Goal: Task Accomplishment & Management: Use online tool/utility

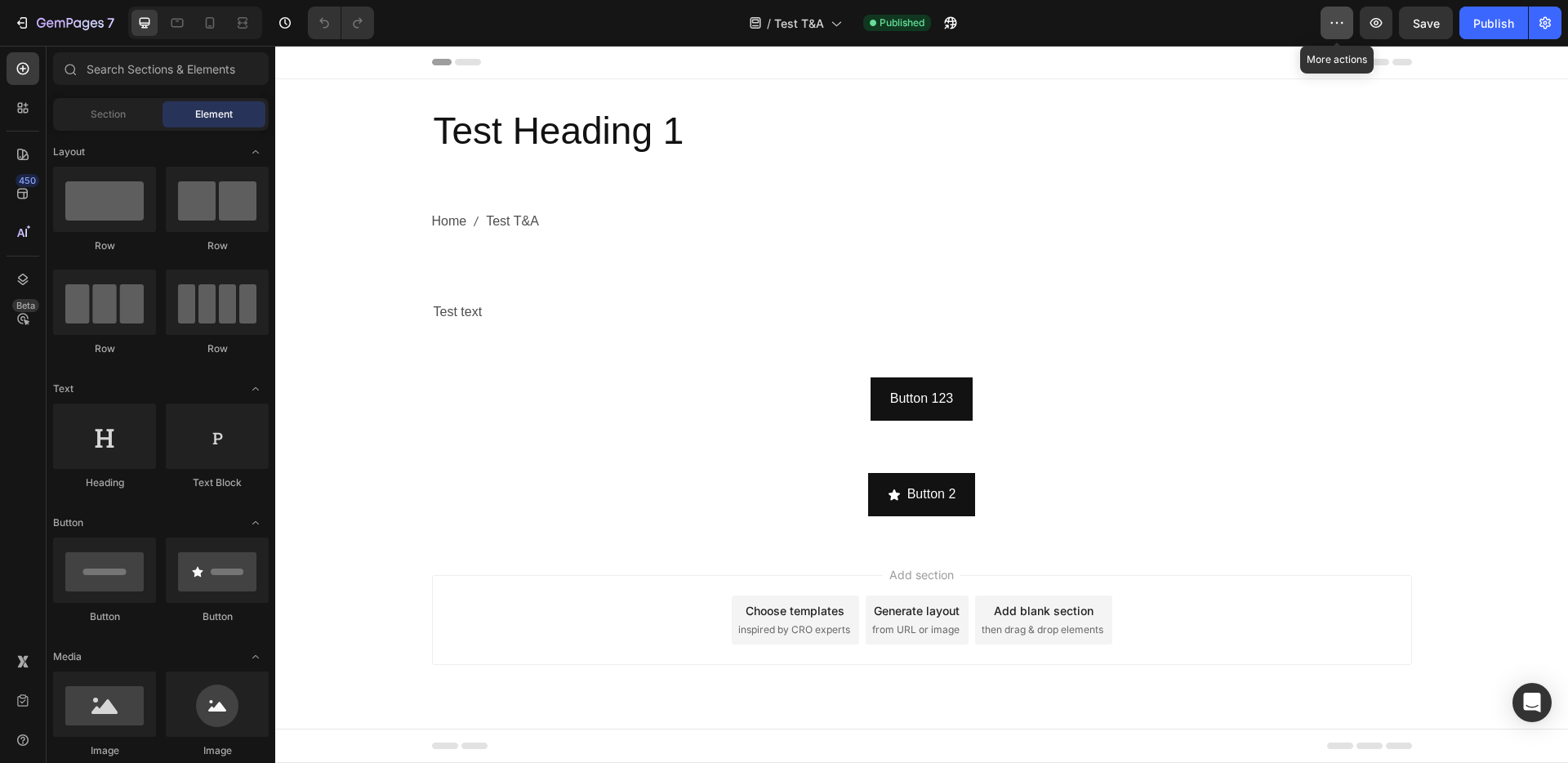
click at [1335, 22] on icon "button" at bounding box center [1337, 22] width 16 height 16
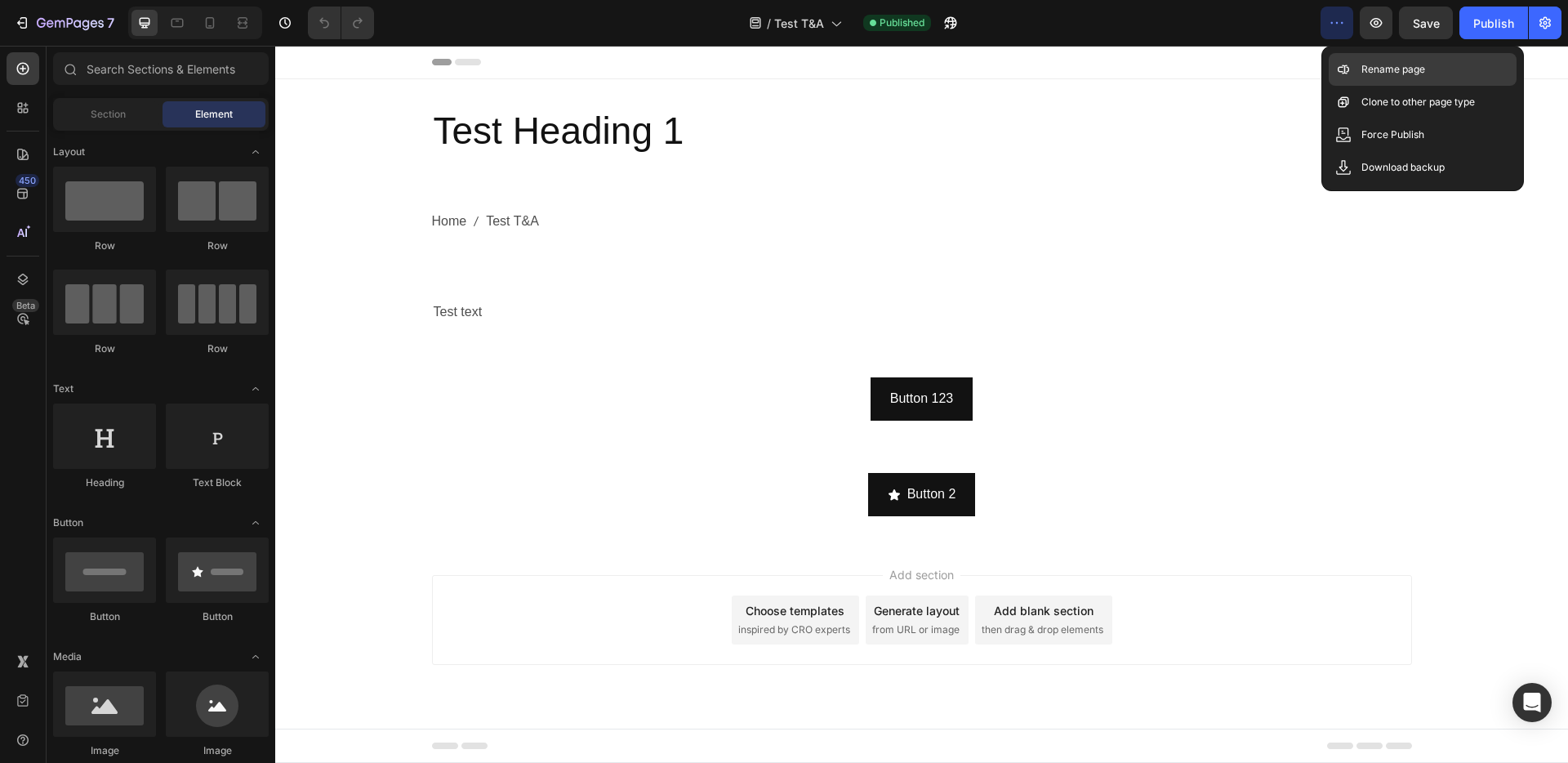
click at [1371, 76] on p "Rename page" at bounding box center [1392, 69] width 64 height 16
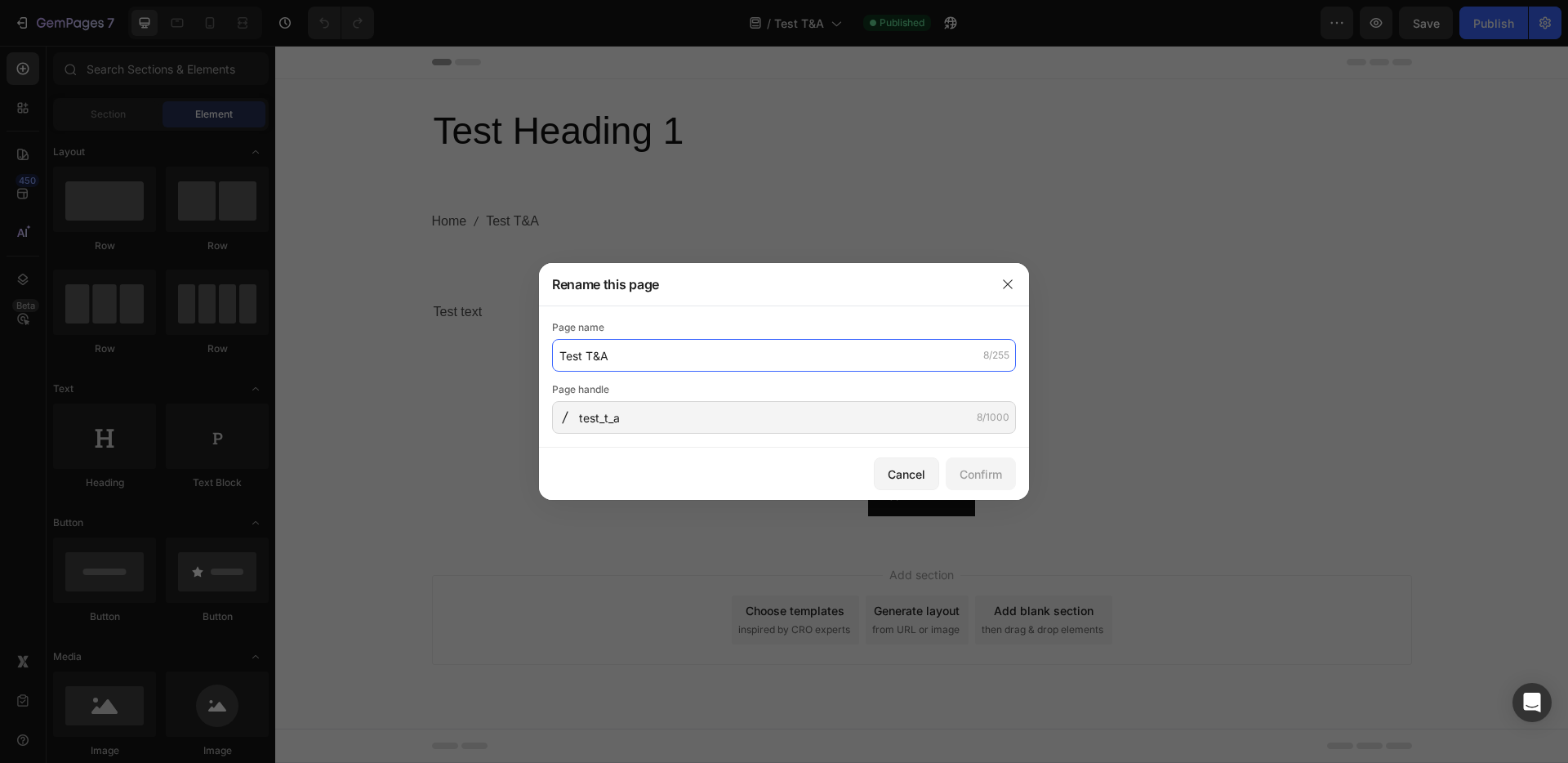
click at [741, 356] on input "Test T&A" at bounding box center [784, 355] width 464 height 32
click at [707, 358] on input "text" at bounding box center [784, 355] width 464 height 32
click at [1009, 284] on icon "button" at bounding box center [1007, 284] width 13 height 13
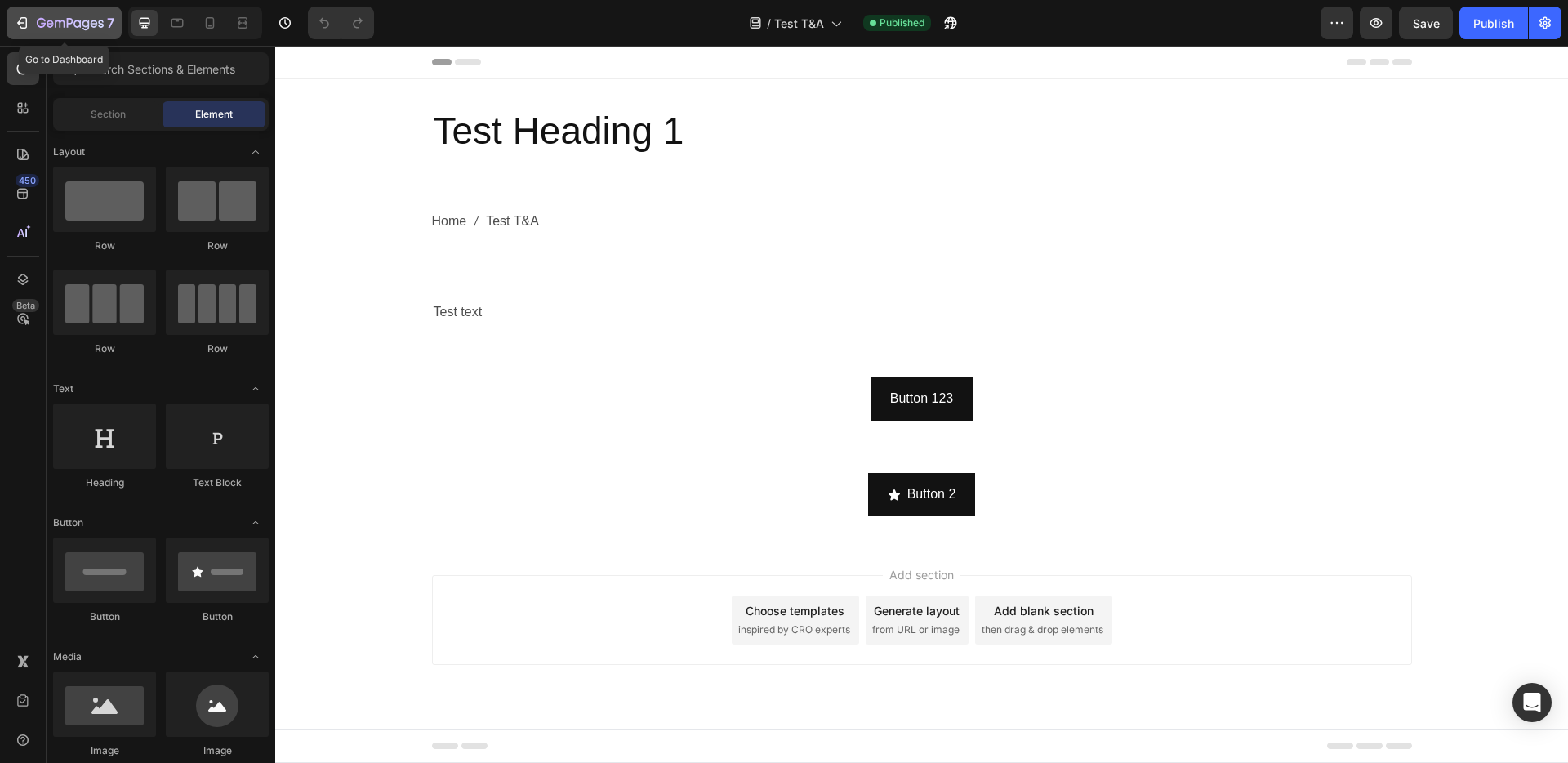
click at [52, 24] on icon "button" at bounding box center [70, 24] width 67 height 14
click at [124, 73] on input "text" at bounding box center [160, 68] width 216 height 32
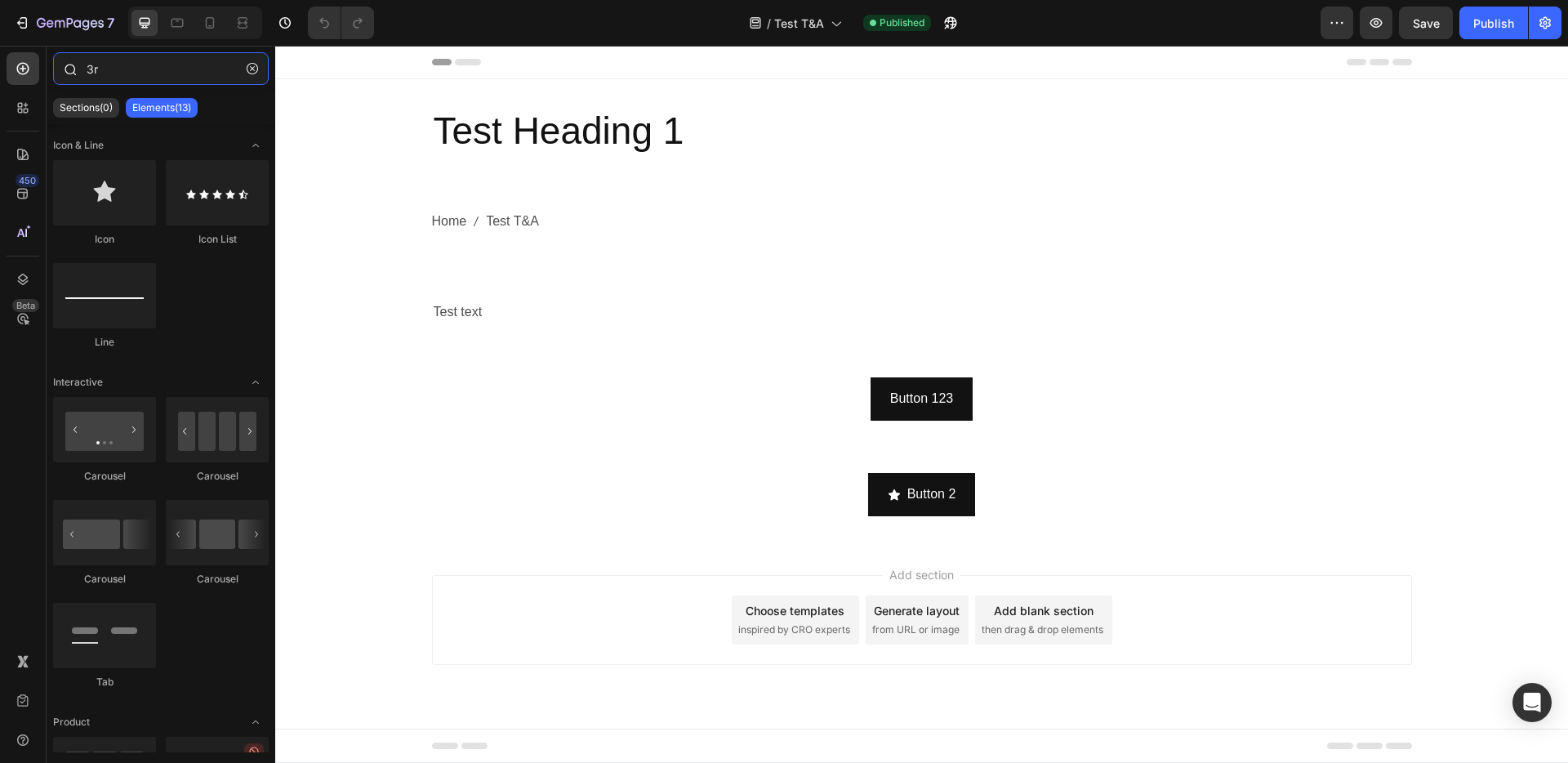
type input "3"
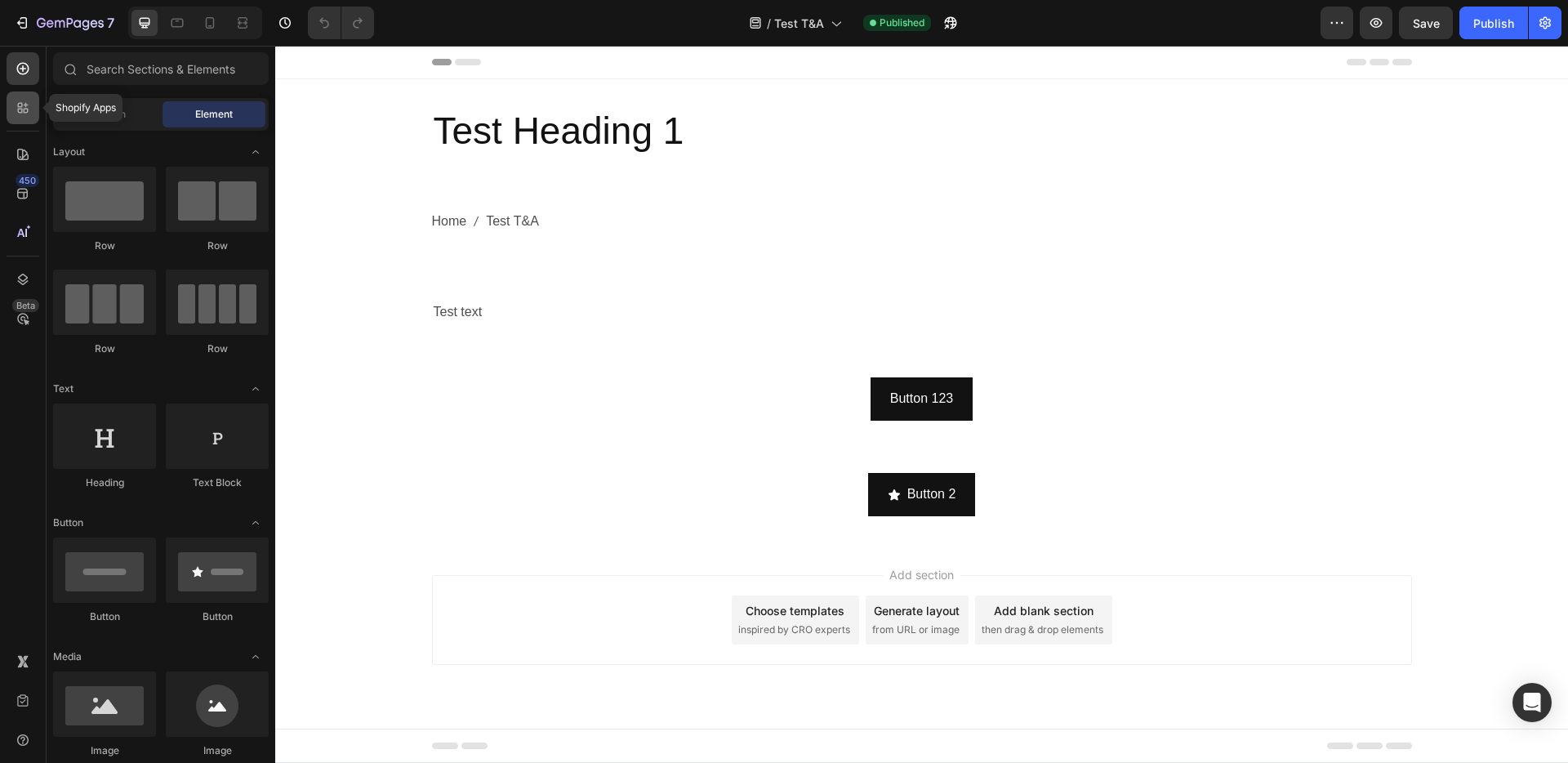
click at [21, 111] on icon at bounding box center [20, 110] width 4 height 4
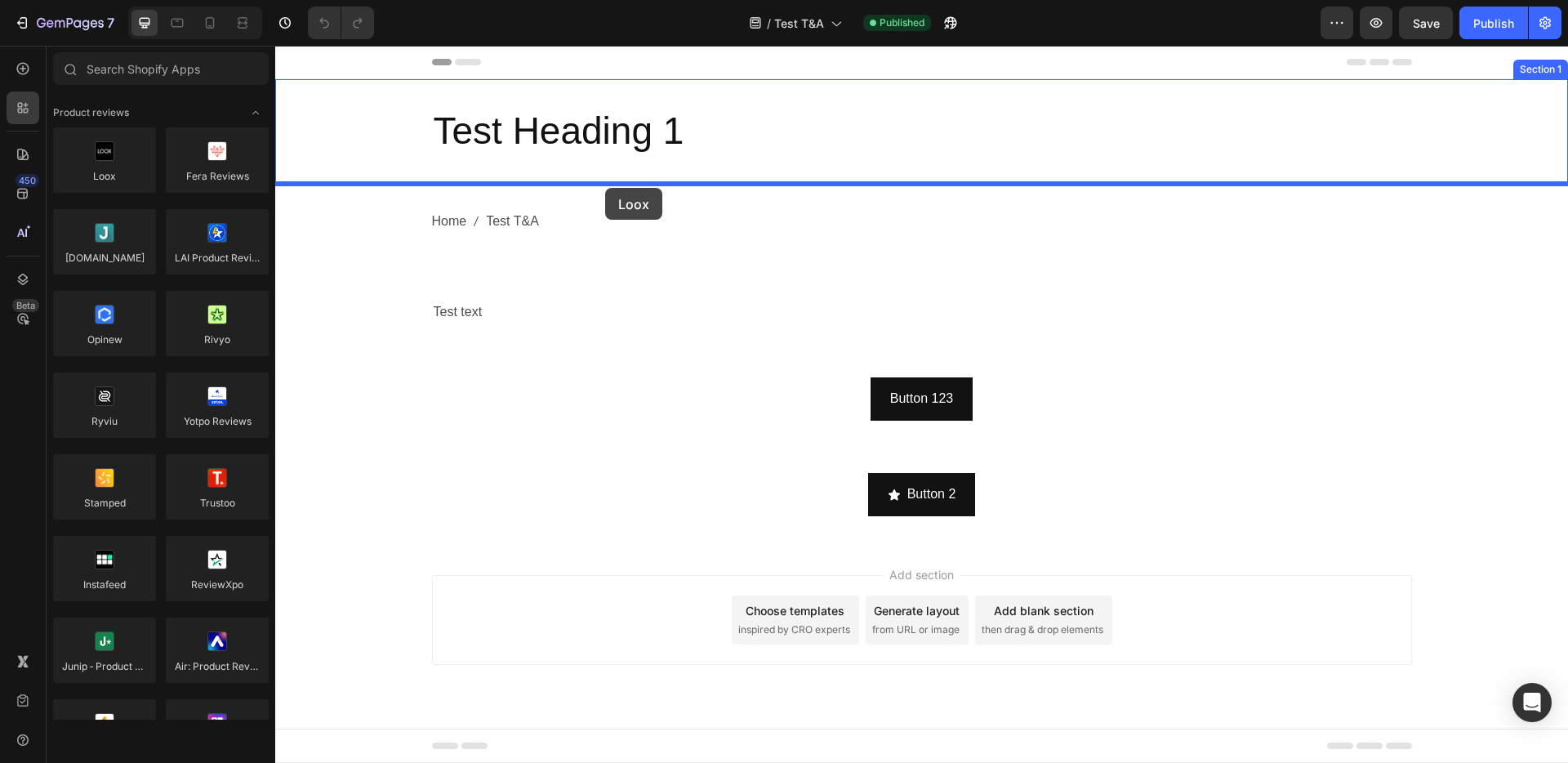
drag, startPoint x: 386, startPoint y: 223, endPoint x: 605, endPoint y: 188, distance: 221.8
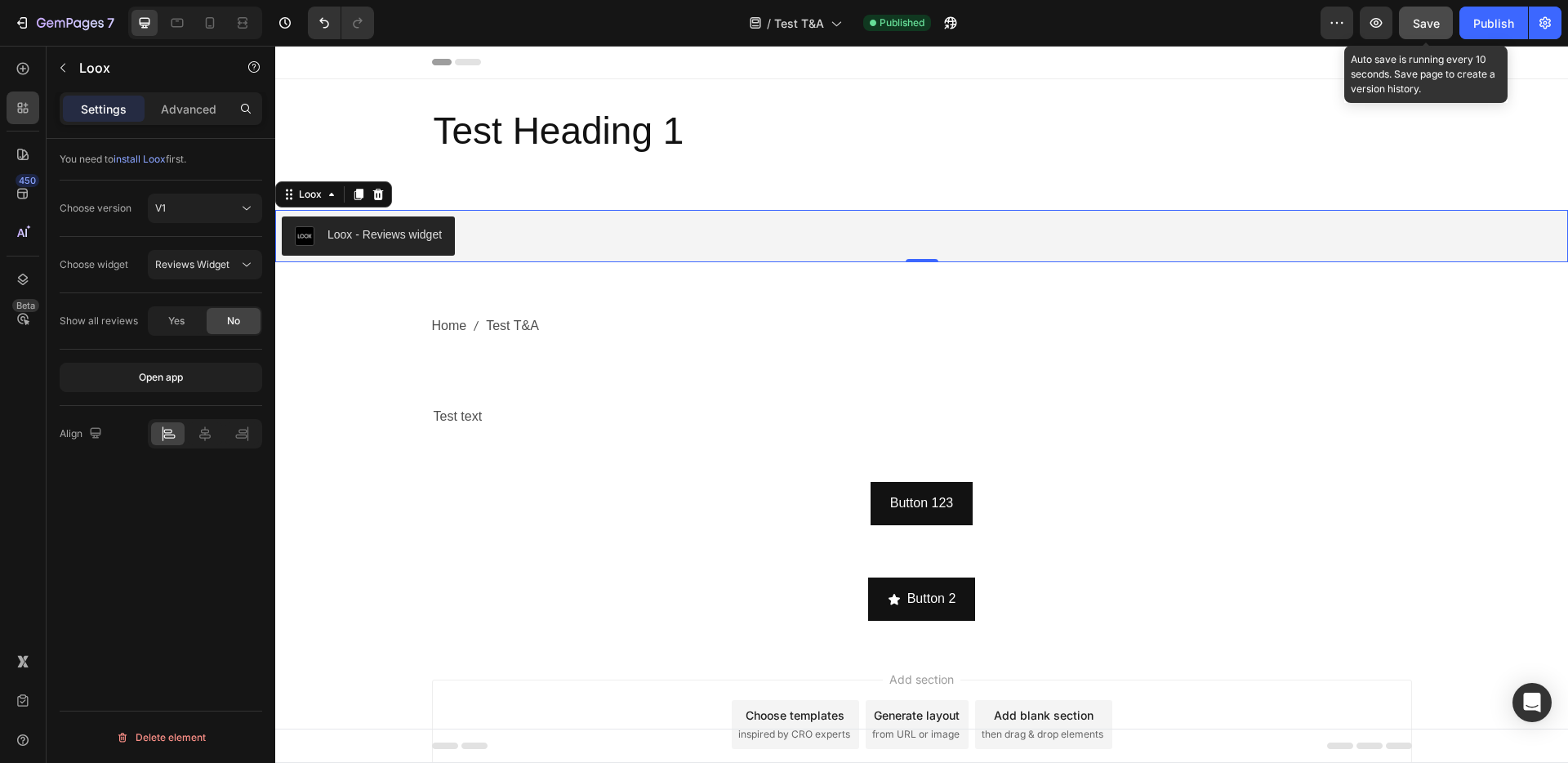
click at [1446, 32] on button "Save" at bounding box center [1426, 22] width 54 height 32
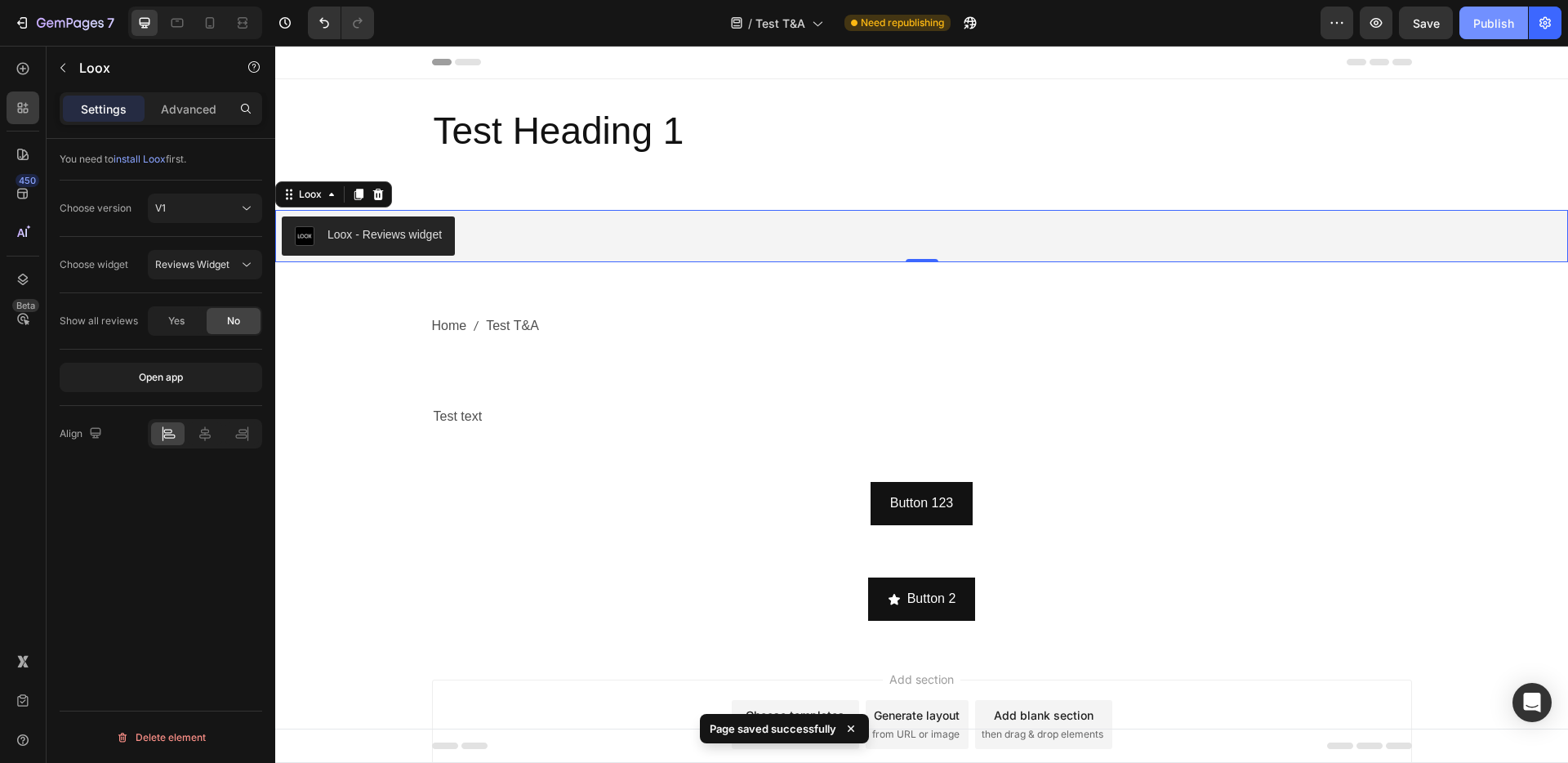
click at [1483, 30] on div "Publish" at bounding box center [1494, 22] width 41 height 17
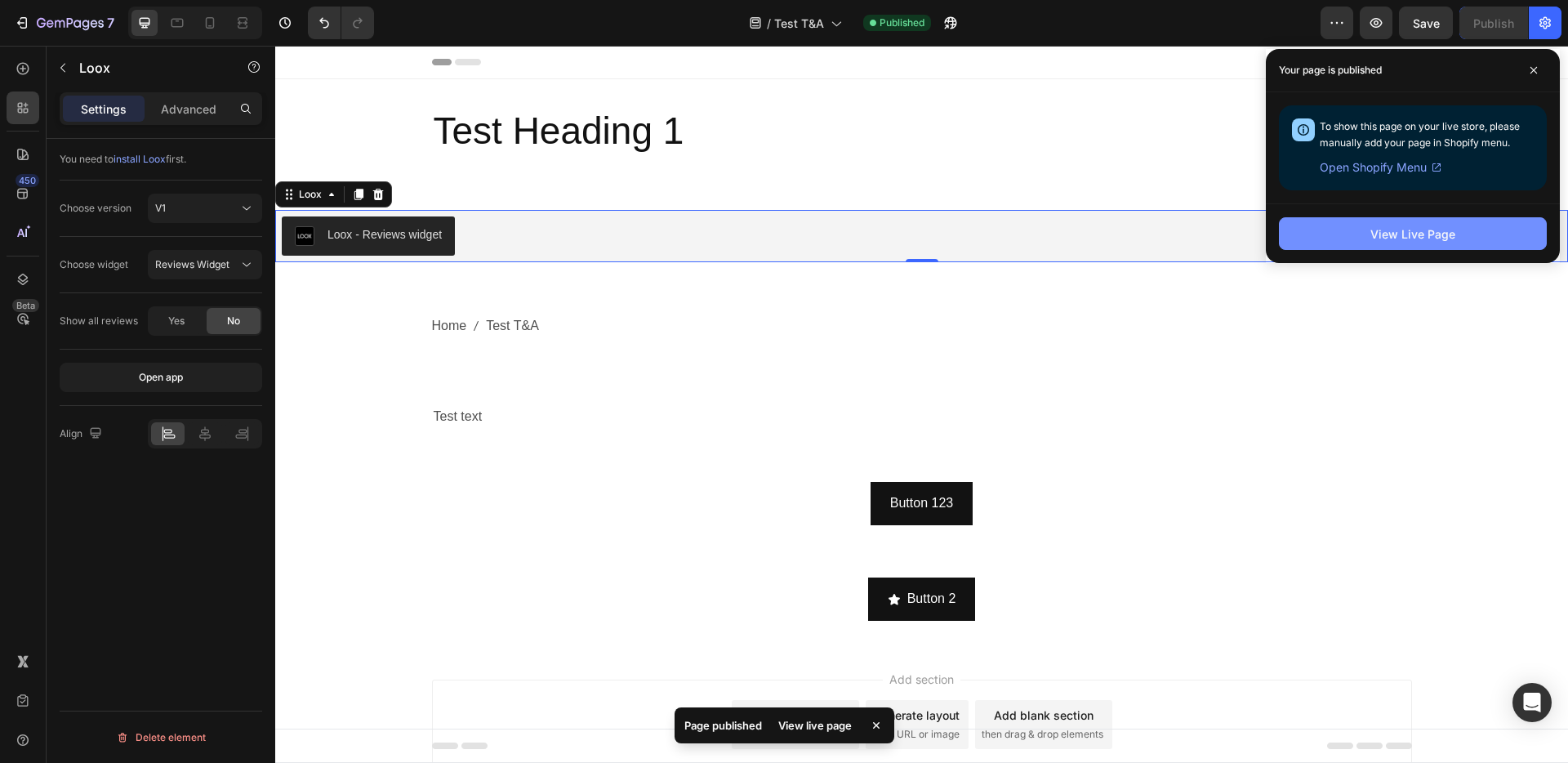
click at [1455, 233] on button "View Live Page" at bounding box center [1412, 234] width 268 height 32
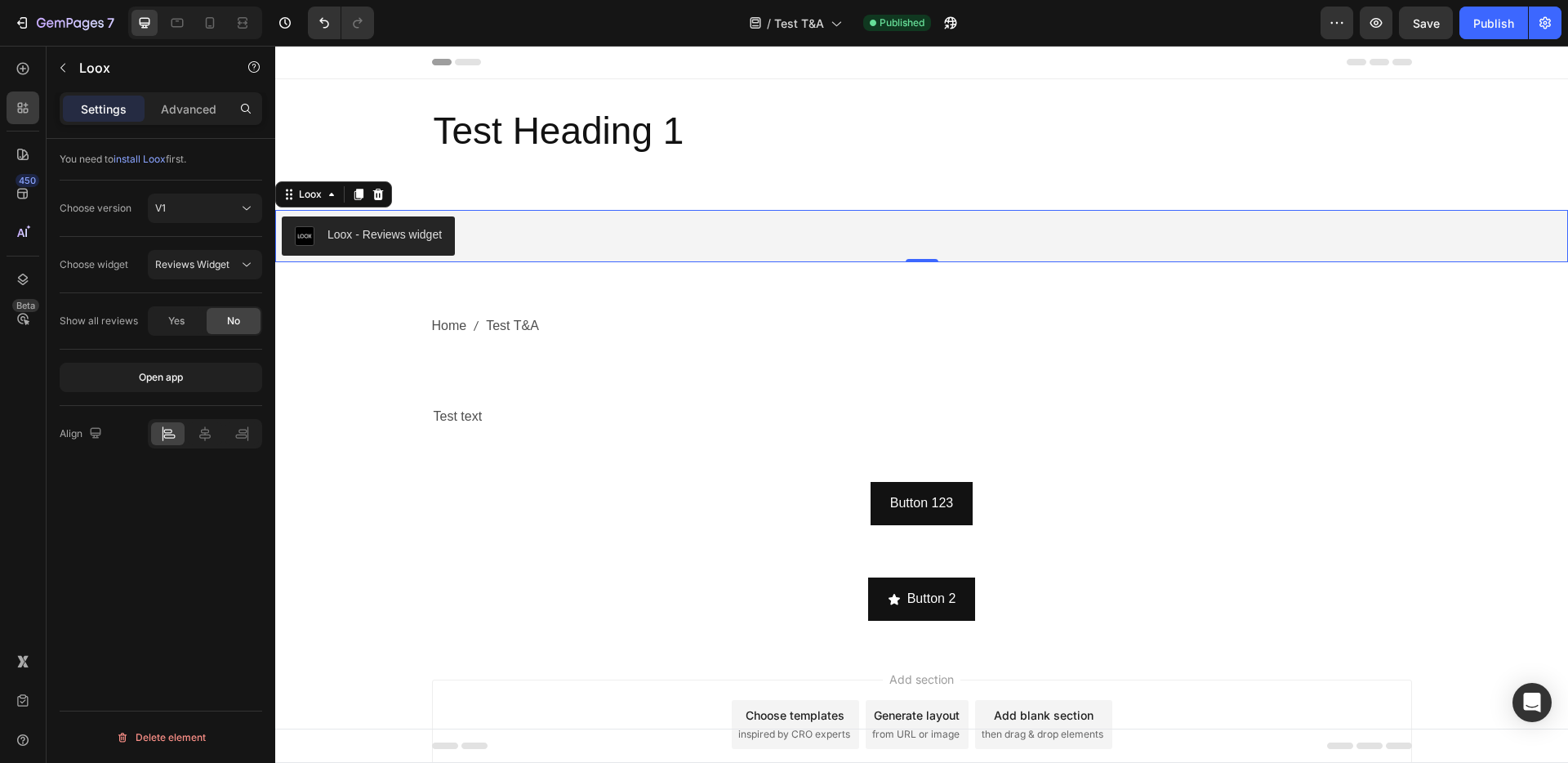
click at [572, 240] on div "Loox - Reviews widget" at bounding box center [921, 236] width 1280 height 39
click at [409, 240] on div "Loox - Reviews widget" at bounding box center [385, 235] width 115 height 17
click at [587, 234] on div "Loox - Reviews widget" at bounding box center [921, 236] width 1280 height 39
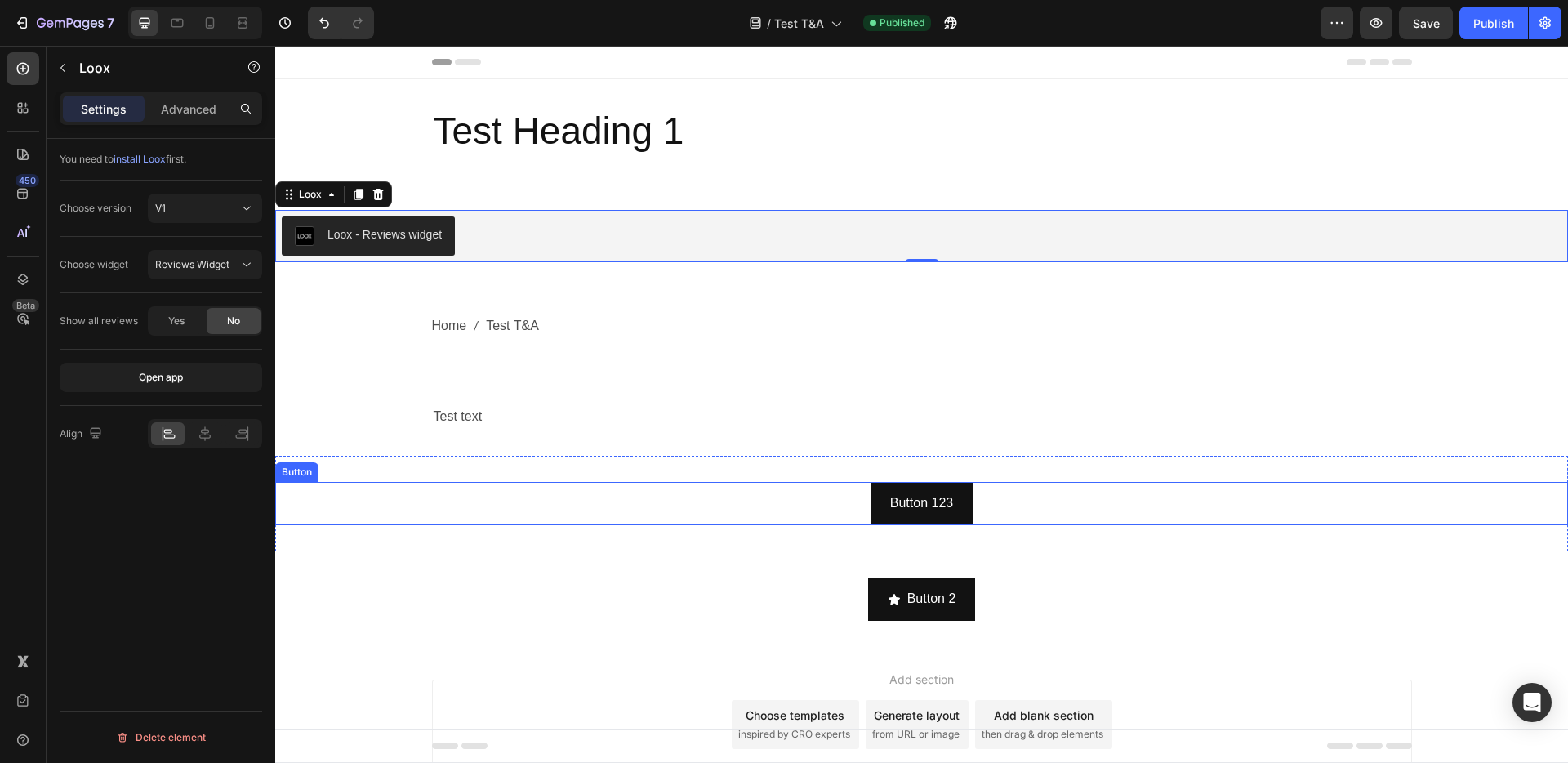
click at [1039, 518] on div "Button 123 Button" at bounding box center [921, 503] width 1292 height 43
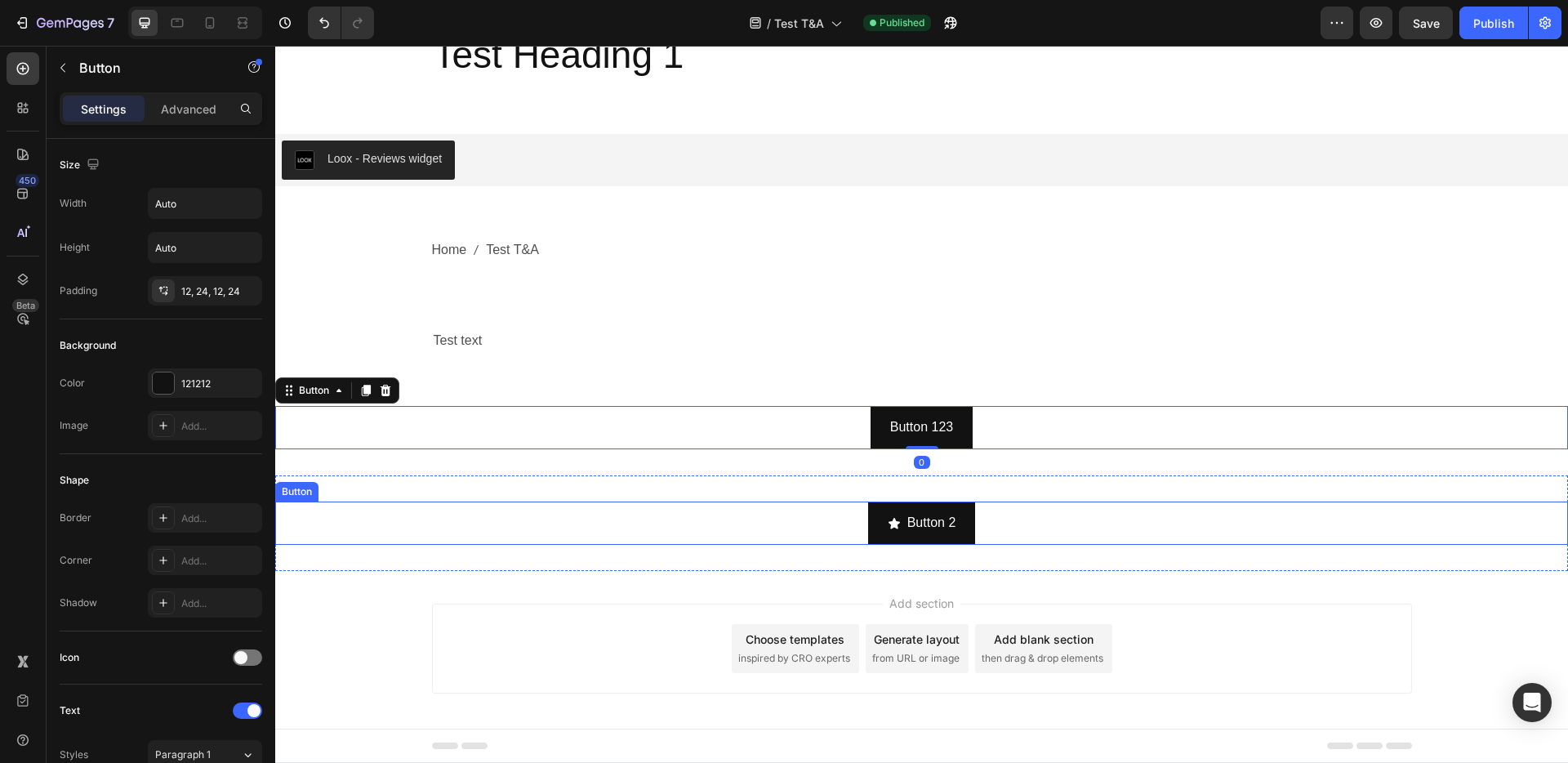
scroll to position [85, 0]
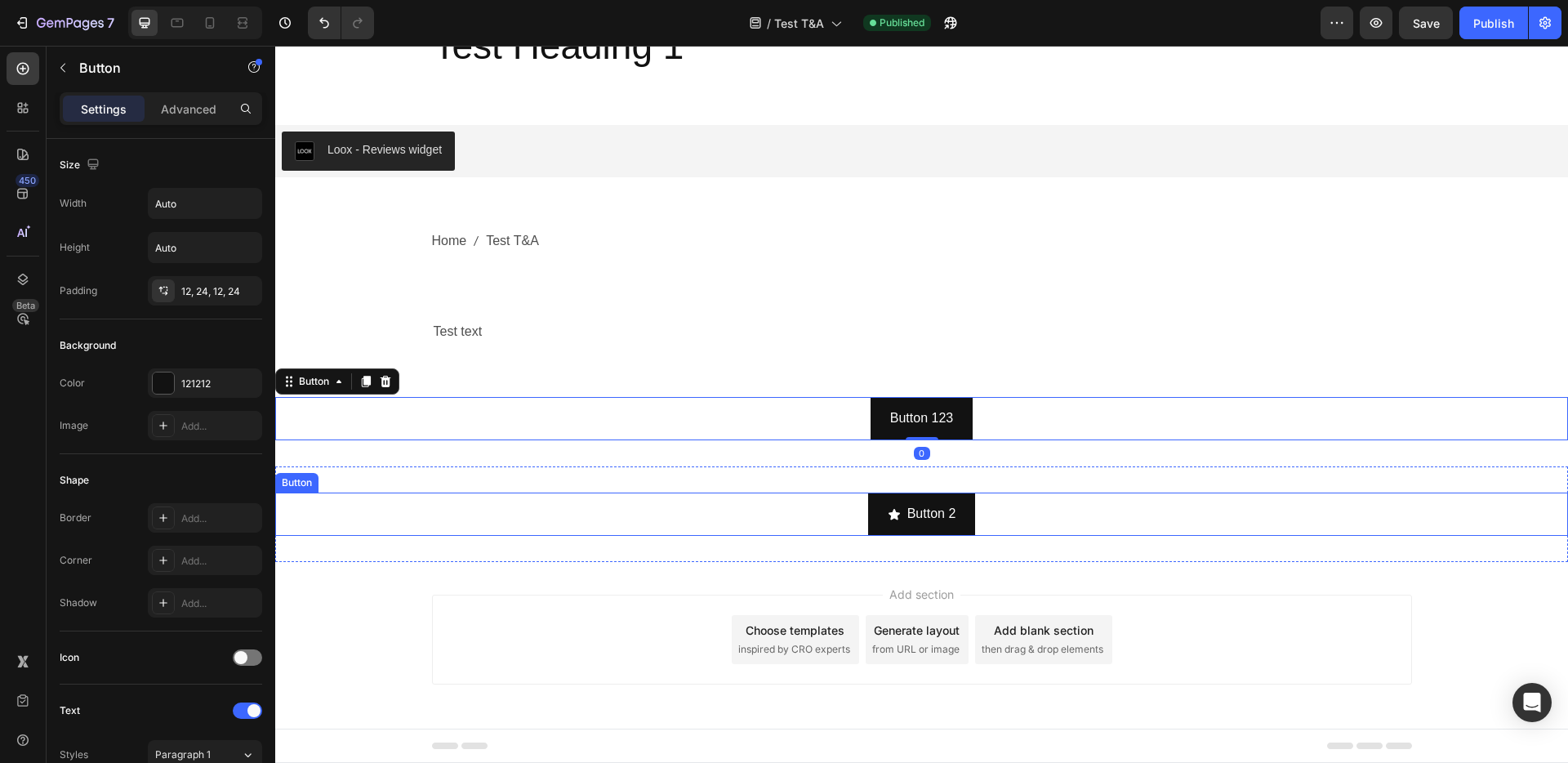
click at [1039, 520] on div "Button 2 Button" at bounding box center [921, 514] width 1292 height 43
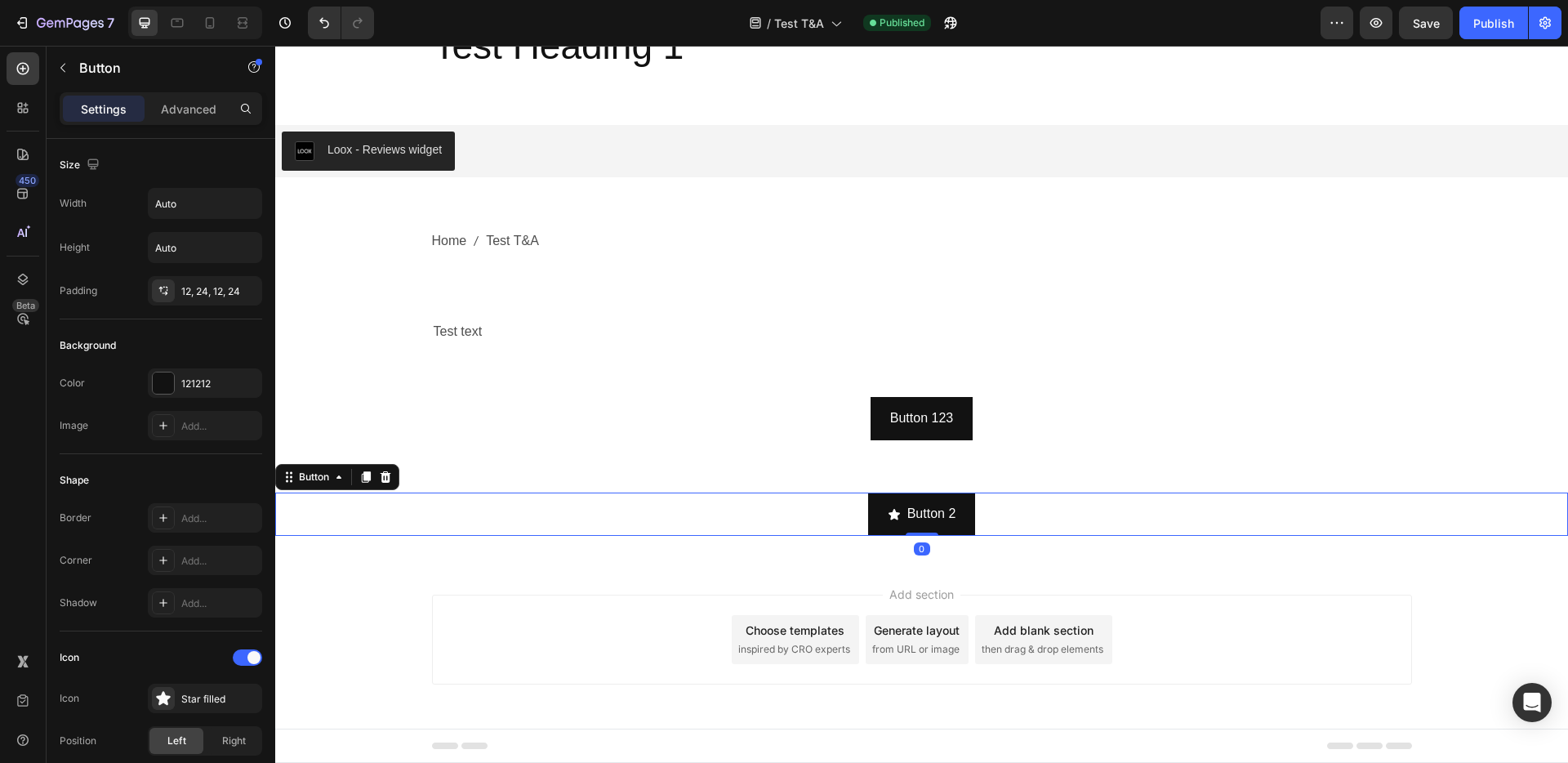
click at [1016, 422] on div "Button 123 Button" at bounding box center [921, 418] width 1292 height 43
